Goal: Transaction & Acquisition: Purchase product/service

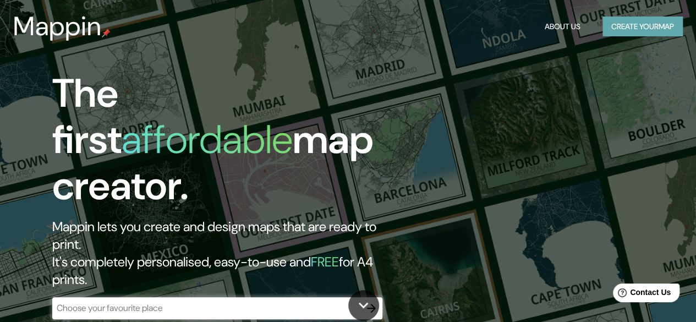
click at [675, 31] on button "Create your map" at bounding box center [642, 26] width 80 height 20
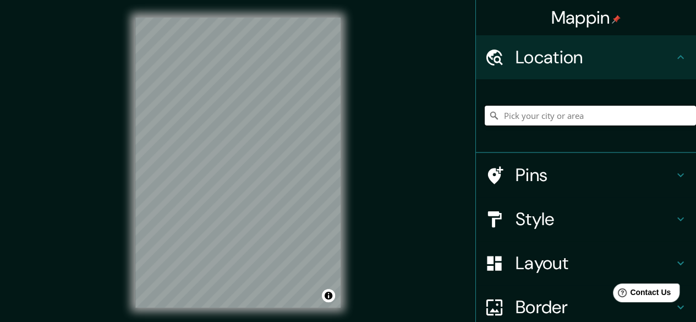
click at [553, 109] on input "Pick your city or area" at bounding box center [589, 116] width 211 height 20
type input "Valledupar, [GEOGRAPHIC_DATA], [GEOGRAPHIC_DATA]"
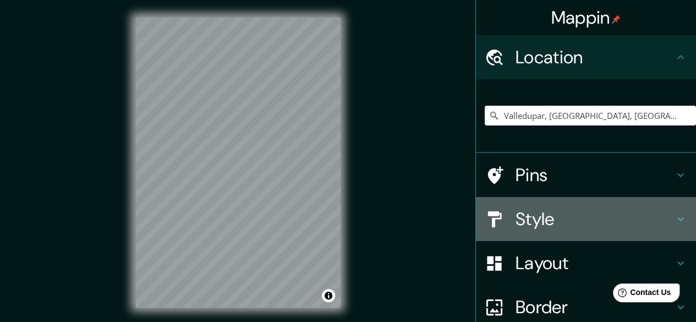
click at [539, 217] on h4 "Style" at bounding box center [594, 219] width 158 height 22
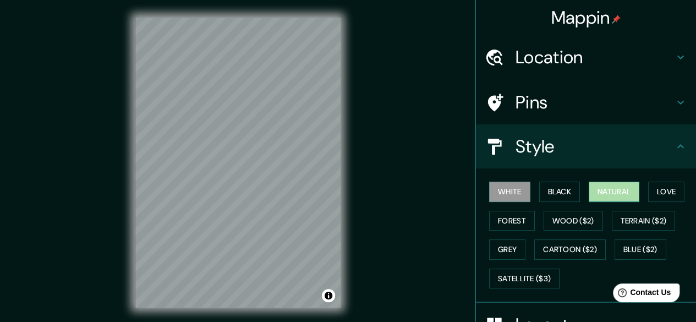
click at [621, 190] on button "Natural" at bounding box center [613, 191] width 51 height 20
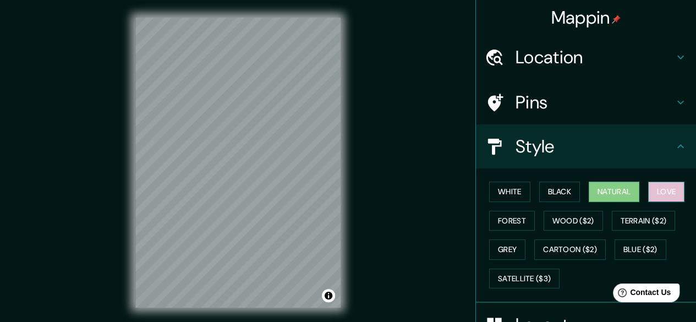
click at [670, 190] on button "Love" at bounding box center [666, 191] width 36 height 20
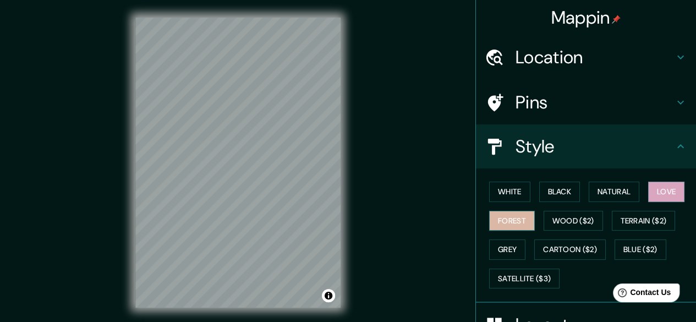
click at [518, 215] on button "Forest" at bounding box center [512, 221] width 46 height 20
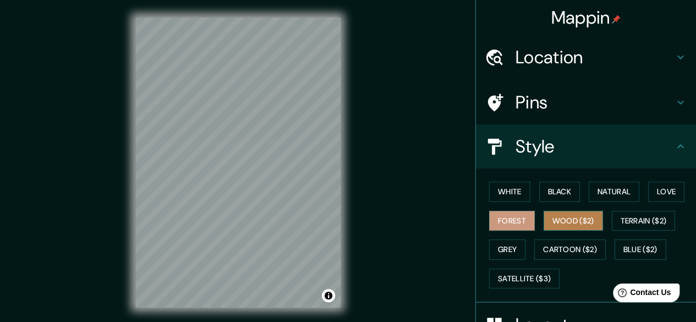
click at [558, 223] on button "Wood ($2)" at bounding box center [572, 221] width 59 height 20
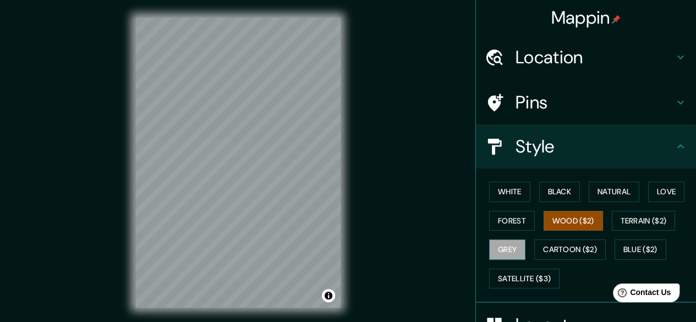
click at [505, 242] on button "Grey" at bounding box center [507, 249] width 36 height 20
click at [566, 215] on button "Wood ($2)" at bounding box center [572, 221] width 59 height 20
